Goal: Information Seeking & Learning: Learn about a topic

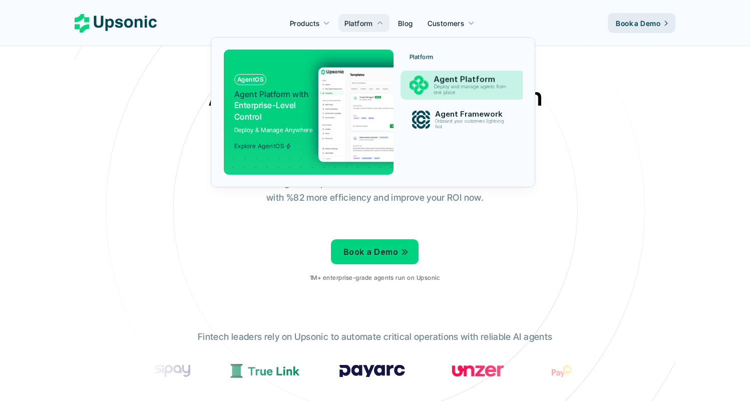
click at [420, 90] on img at bounding box center [418, 85] width 19 height 19
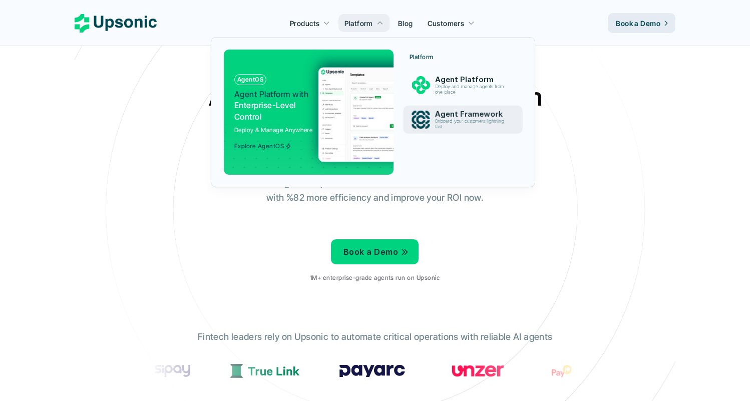
click at [261, 132] on p "Deploy & Manage Anywhere" at bounding box center [273, 130] width 79 height 10
click at [268, 143] on p "Explore AgentOS" at bounding box center [259, 146] width 50 height 7
drag, startPoint x: 269, startPoint y: 145, endPoint x: 270, endPoint y: 123, distance: 22.0
click at [269, 145] on p "Explore AgentOS" at bounding box center [259, 146] width 50 height 7
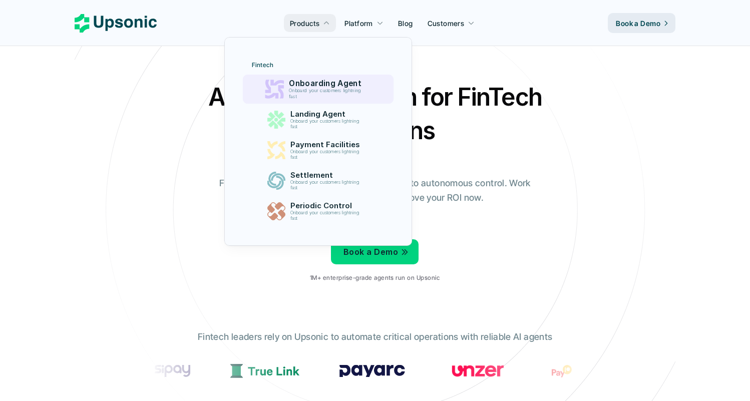
click at [298, 98] on p "Onboard your customers lightning fast" at bounding box center [327, 94] width 76 height 12
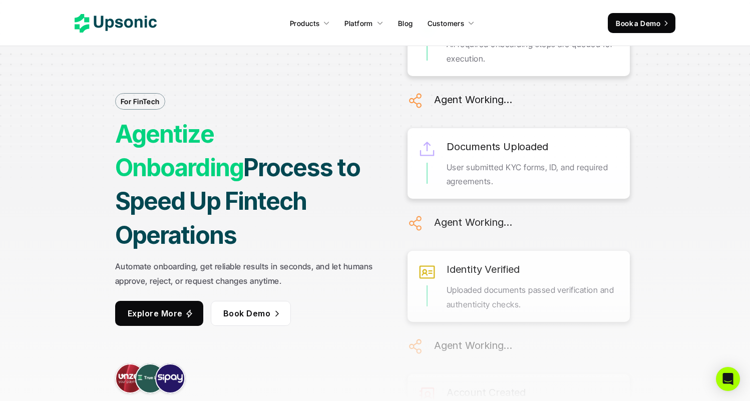
click at [131, 13] on div "Products Platform Blog Customers Book a Demo" at bounding box center [375, 23] width 601 height 20
click at [122, 9] on nav "Products Platform Blog Customers Book a Demo" at bounding box center [375, 23] width 750 height 46
click at [124, 19] on icon at bounding box center [116, 23] width 82 height 19
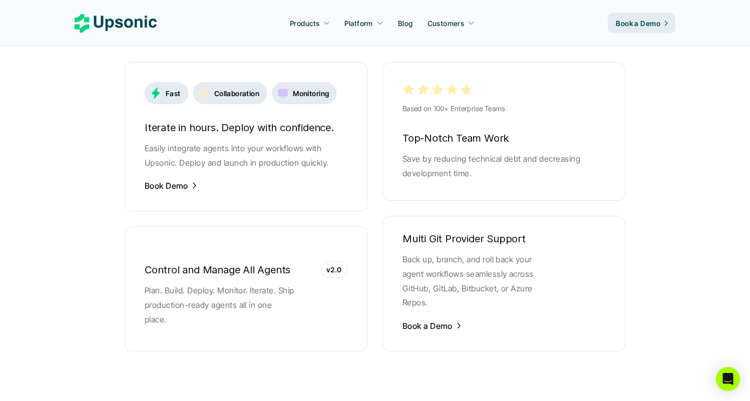
scroll to position [1972, 0]
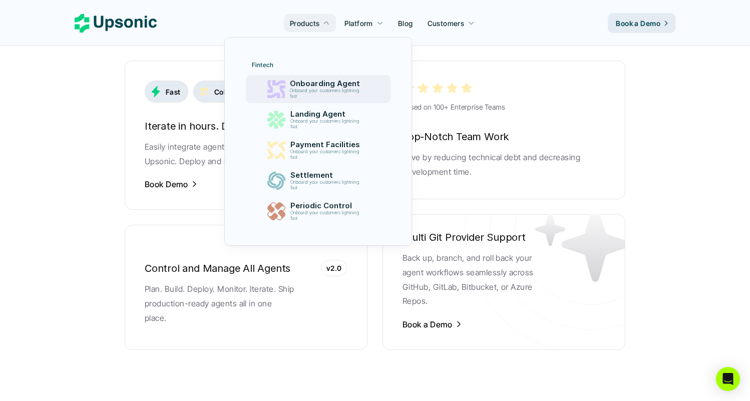
click at [297, 85] on p "Onboarding Agent" at bounding box center [327, 83] width 74 height 9
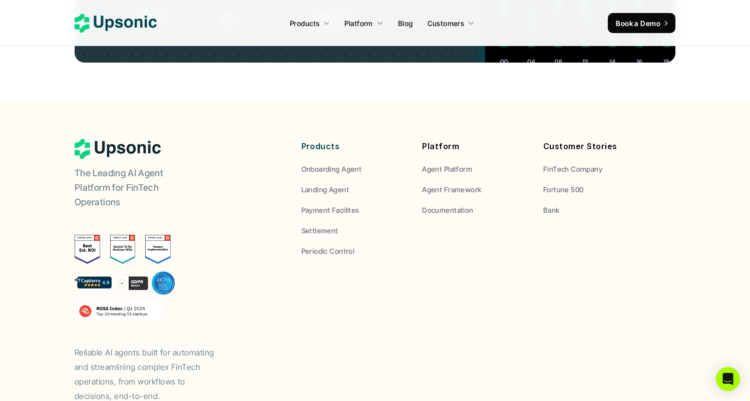
scroll to position [3872, 0]
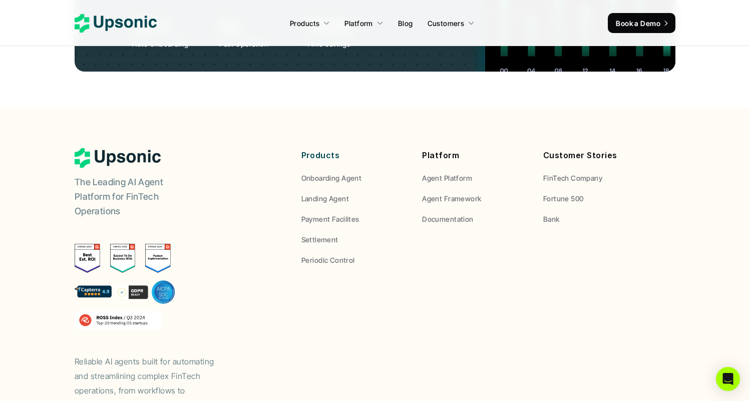
click at [325, 255] on p "Periodic Control" at bounding box center [329, 260] width 54 height 11
click at [398, 216] on div "The Leading AI Agent Platform for FinTech Operations Reliable AI agents built f…" at bounding box center [375, 280] width 601 height 264
click at [423, 167] on div "Products Onboarding Agent Landing Agent Payment Facilites Settlement Periodic C…" at bounding box center [476, 206] width 348 height 117
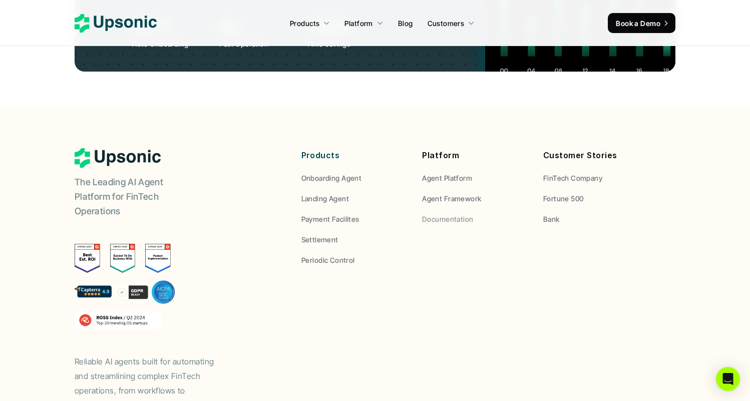
click at [427, 214] on p "Documentation" at bounding box center [447, 219] width 51 height 11
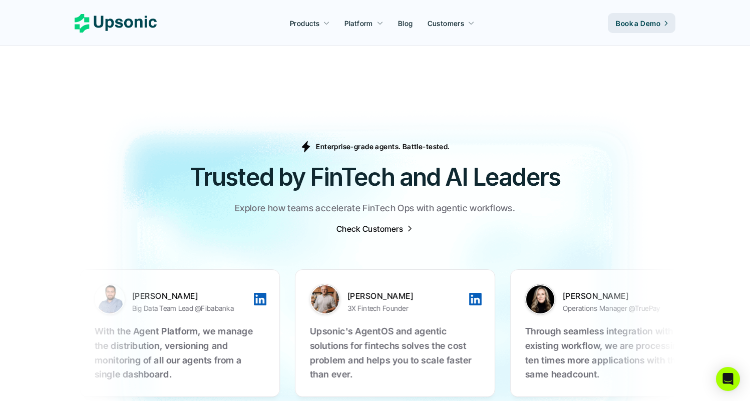
scroll to position [3054, 0]
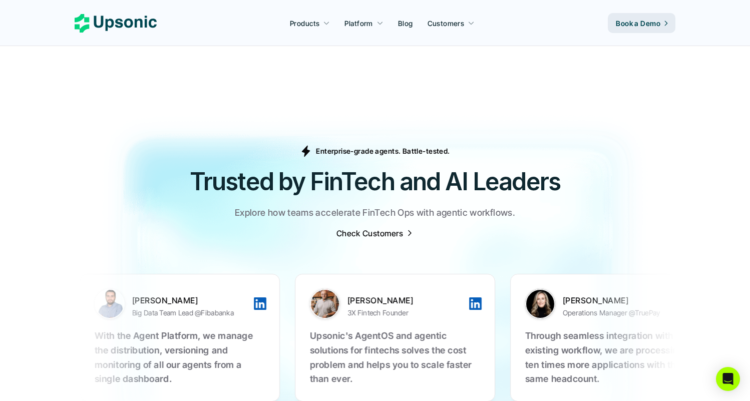
drag, startPoint x: 383, startPoint y: 317, endPoint x: 450, endPoint y: 316, distance: 67.1
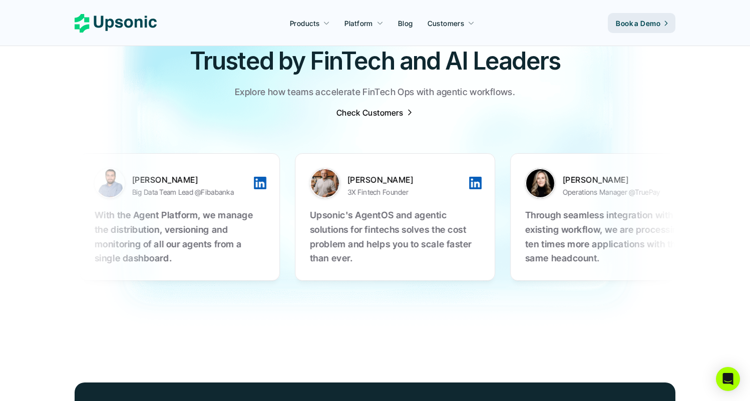
scroll to position [3159, 0]
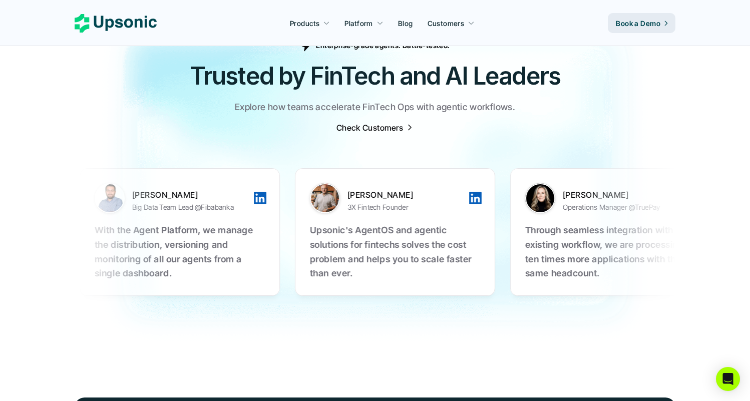
click at [394, 319] on img at bounding box center [375, 175] width 750 height 372
